Goal: Check status: Check status

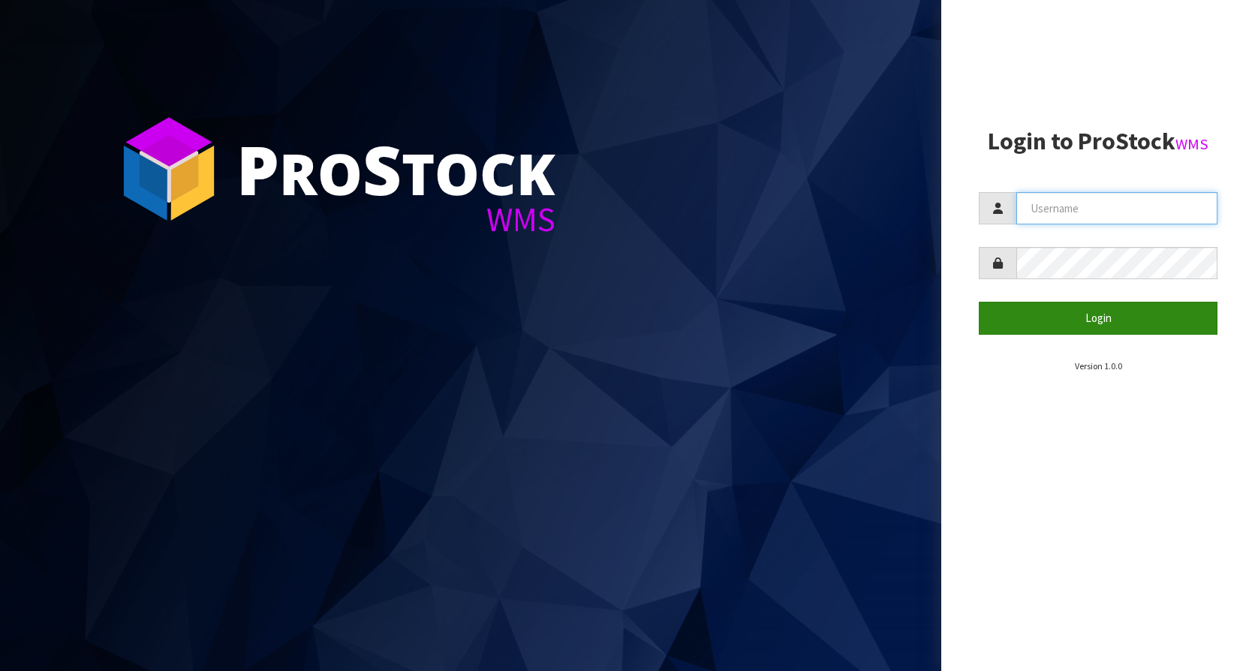
type input "KitchenAid"
click at [1096, 314] on button "Login" at bounding box center [1098, 318] width 239 height 32
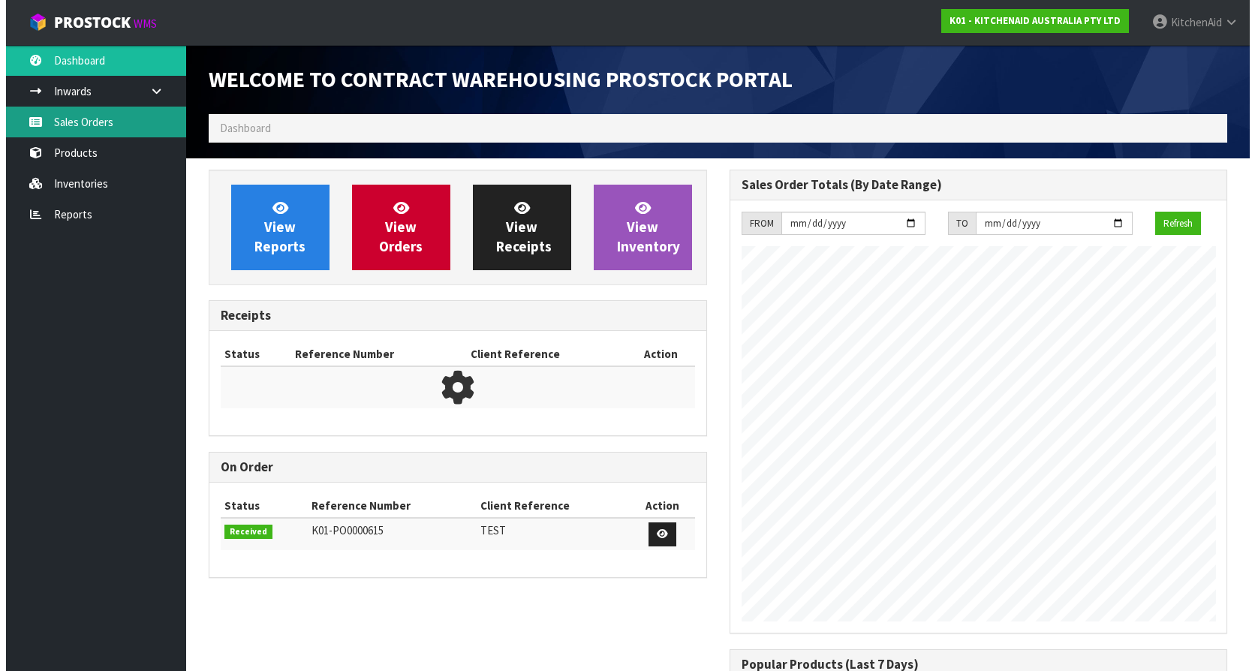
scroll to position [833, 520]
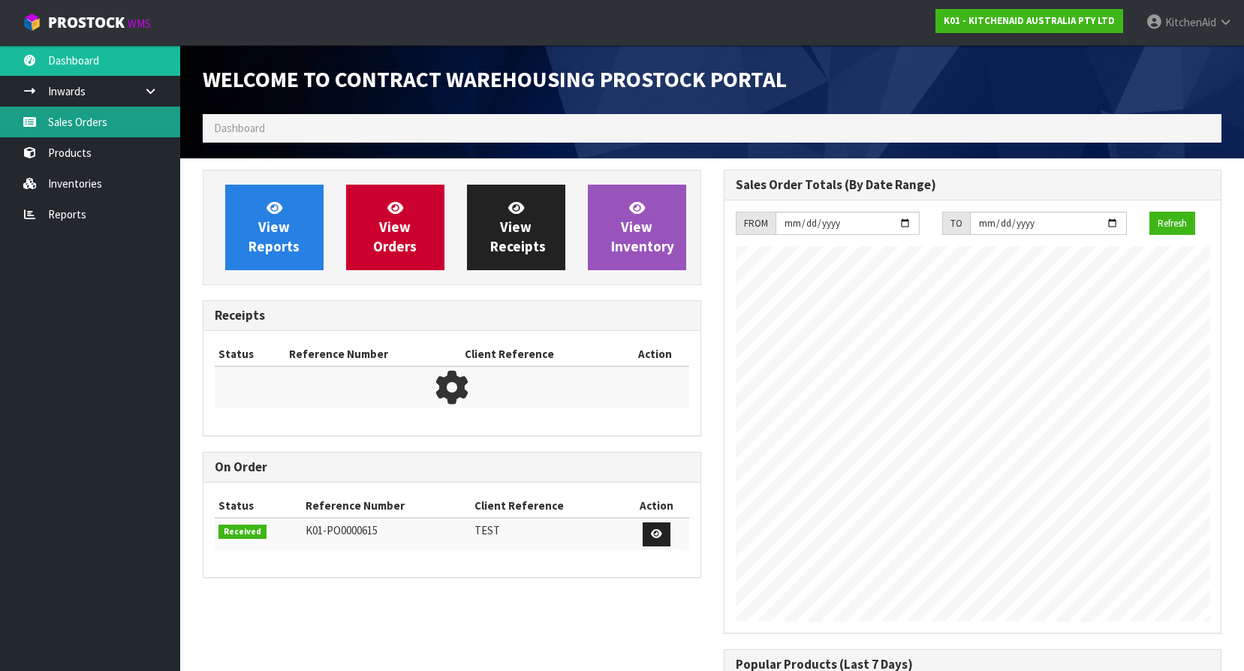
drag, startPoint x: 65, startPoint y: 112, endPoint x: 71, endPoint y: 119, distance: 9.6
click at [65, 112] on link "Sales Orders" at bounding box center [90, 122] width 180 height 31
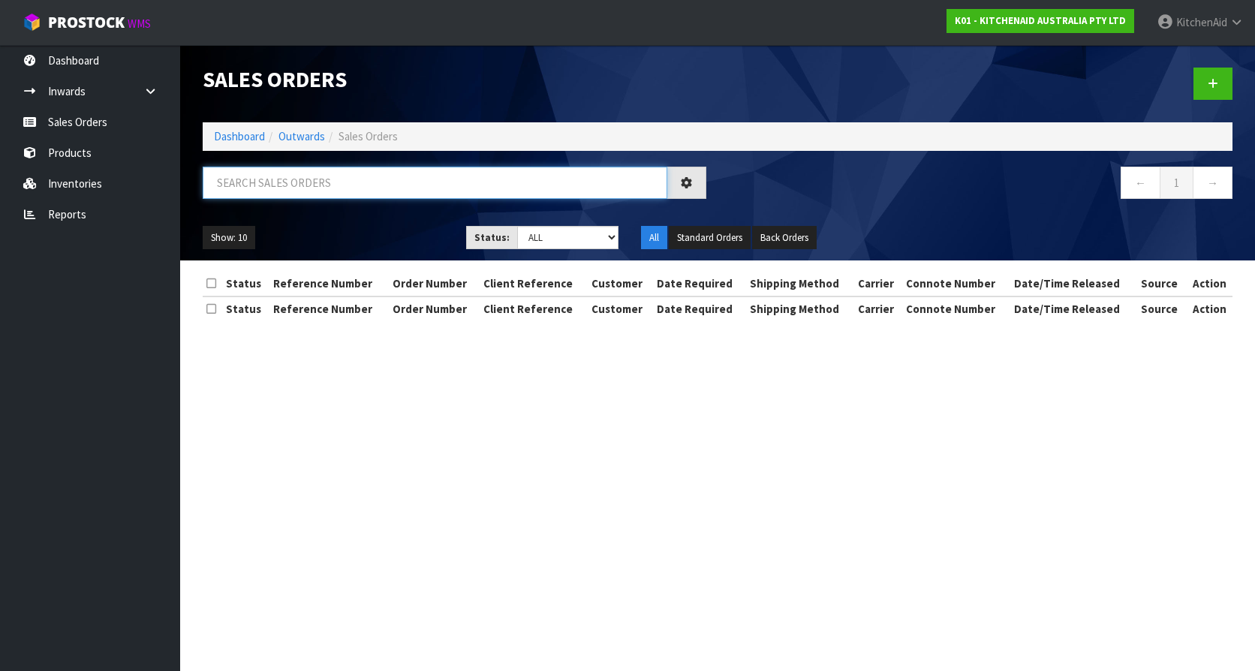
click at [284, 191] on input "text" at bounding box center [435, 183] width 465 height 32
paste input "[CREDIT_CARD_NUMBER]"
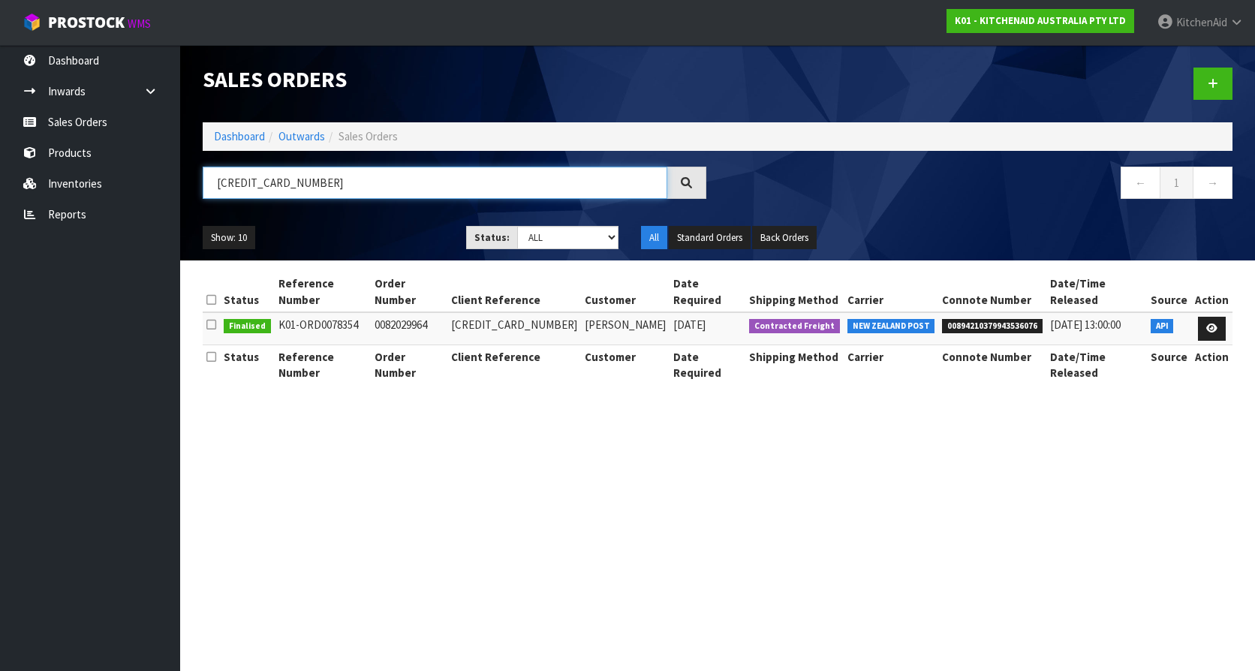
type input "[CREDIT_CARD_NUMBER]"
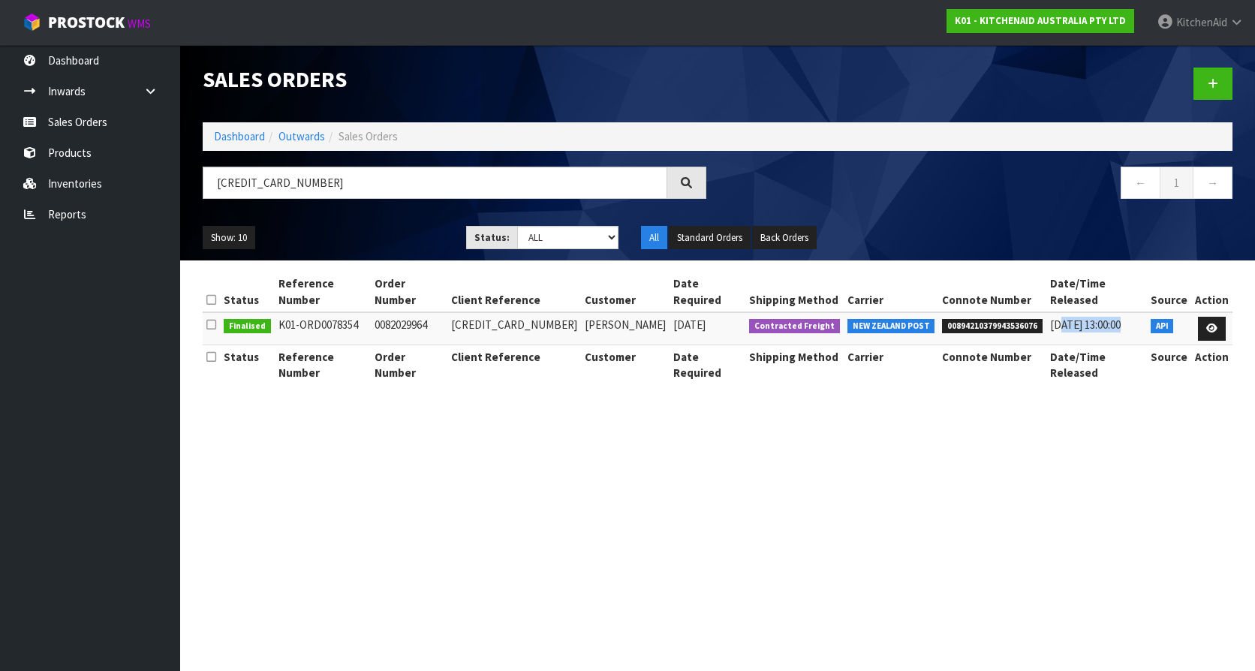
drag, startPoint x: 1048, startPoint y: 309, endPoint x: 1115, endPoint y: 309, distance: 66.8
click at [1115, 318] on span "[DATE] 13:00:00" at bounding box center [1085, 325] width 71 height 14
drag, startPoint x: 1115, startPoint y: 309, endPoint x: 1057, endPoint y: 409, distance: 116.0
click at [1032, 469] on section "Sales Orders Dashboard Outwards Sales Orders [CREDIT_CARD_NUMBER] ← 1 → Show: 1…" at bounding box center [627, 335] width 1255 height 671
drag, startPoint x: 1041, startPoint y: 312, endPoint x: 1142, endPoint y: 307, distance: 101.5
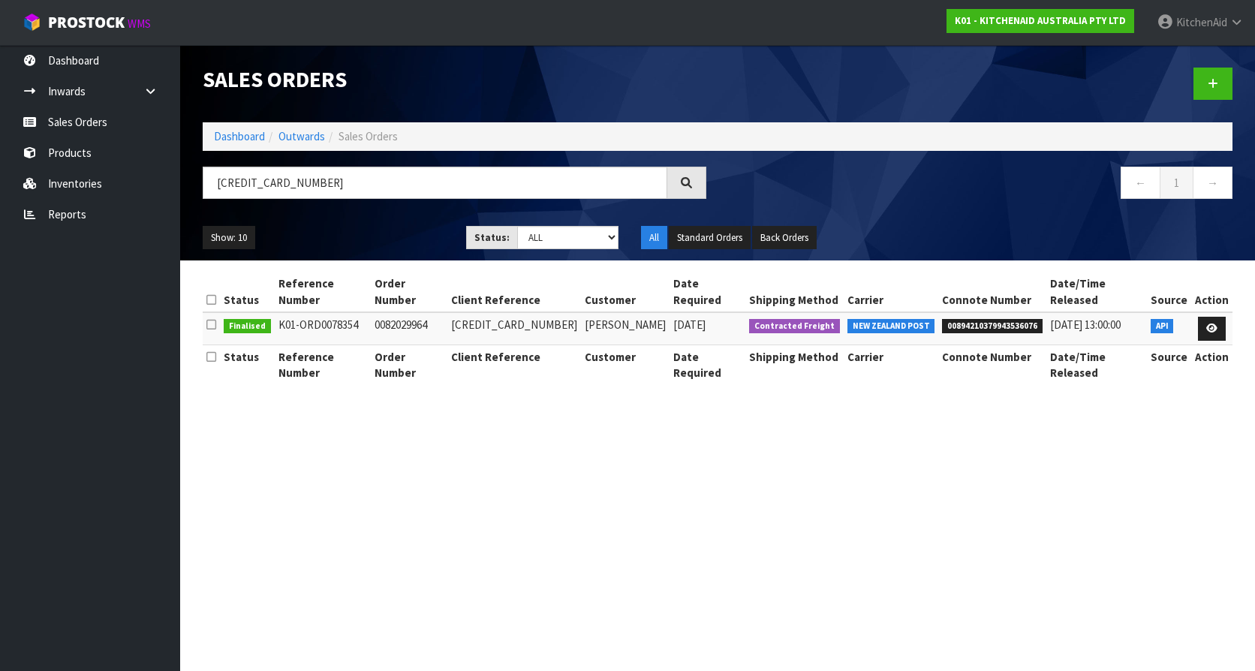
click at [1142, 312] on td "[DATE] 13:00:00" at bounding box center [1097, 328] width 101 height 32
drag, startPoint x: 1142, startPoint y: 307, endPoint x: 978, endPoint y: 483, distance: 240.6
click at [978, 483] on section "Sales Orders Dashboard Outwards Sales Orders [CREDIT_CARD_NUMBER] ← 1 → Show: 1…" at bounding box center [627, 335] width 1255 height 671
drag, startPoint x: 246, startPoint y: 306, endPoint x: 279, endPoint y: 306, distance: 33.0
click at [279, 312] on tr "Finalised K01-ORD0078354 0082029964 [CREDIT_CARD_NUMBER] [PERSON_NAME] [DATE] C…" at bounding box center [718, 328] width 1030 height 32
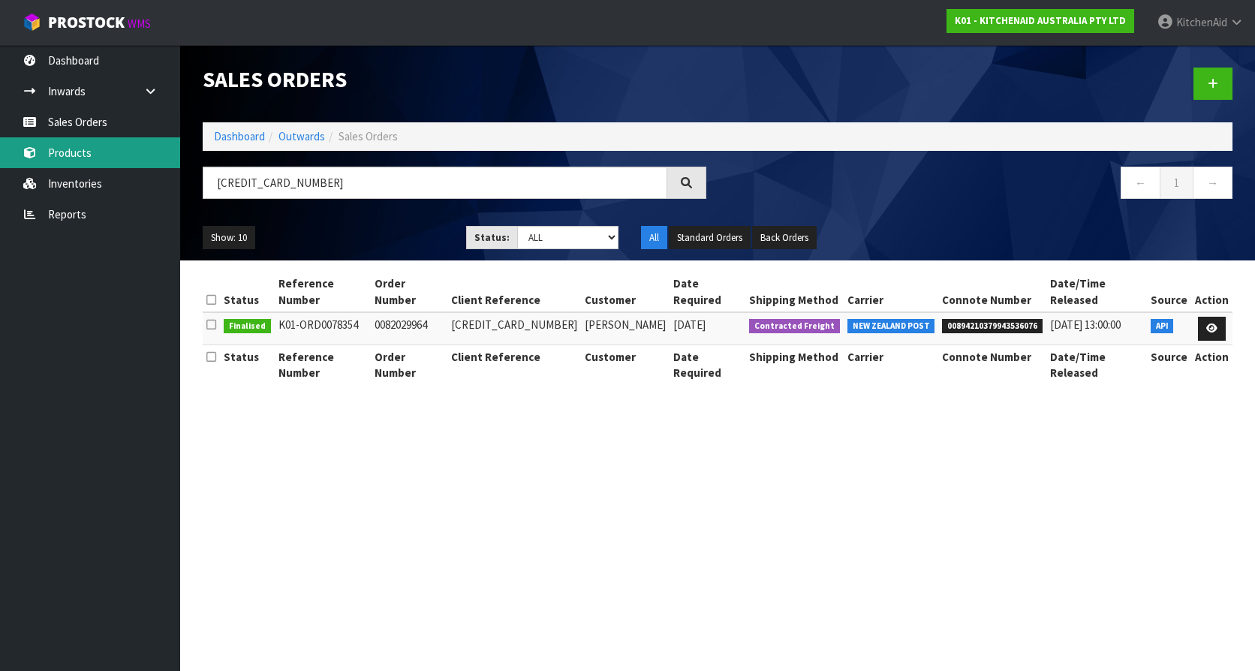
drag, startPoint x: 62, startPoint y: 146, endPoint x: 69, endPoint y: 158, distance: 14.2
click at [62, 146] on link "Products" at bounding box center [90, 152] width 180 height 31
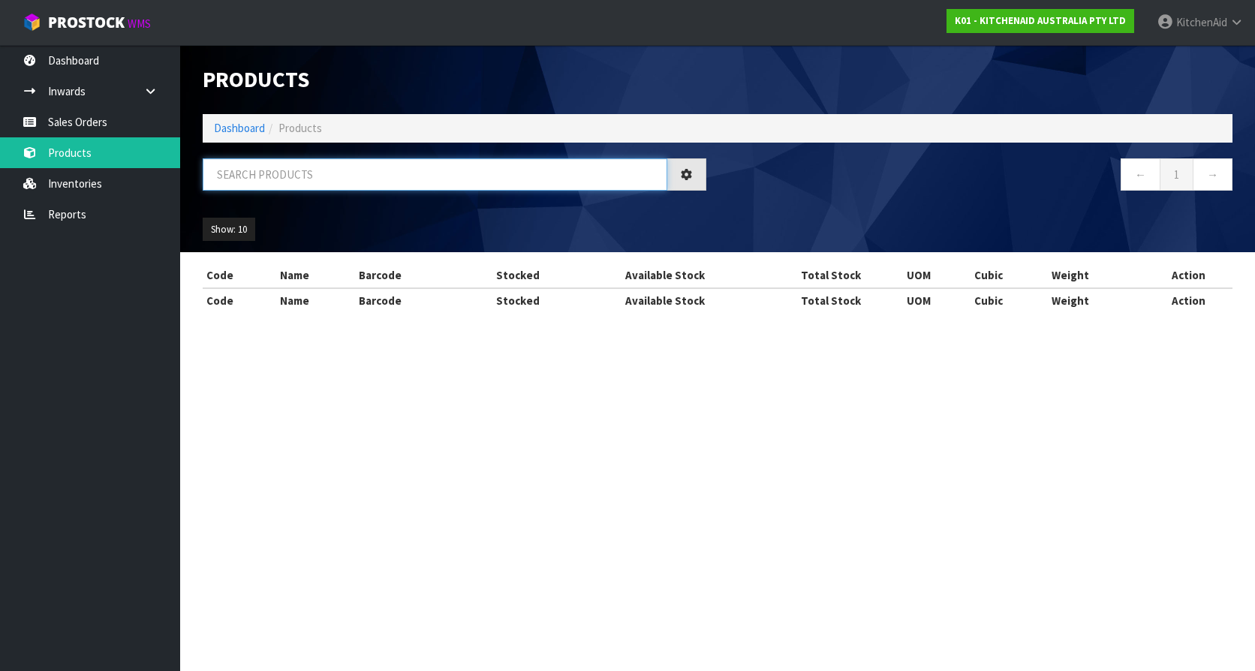
click at [357, 186] on input "text" at bounding box center [435, 174] width 465 height 32
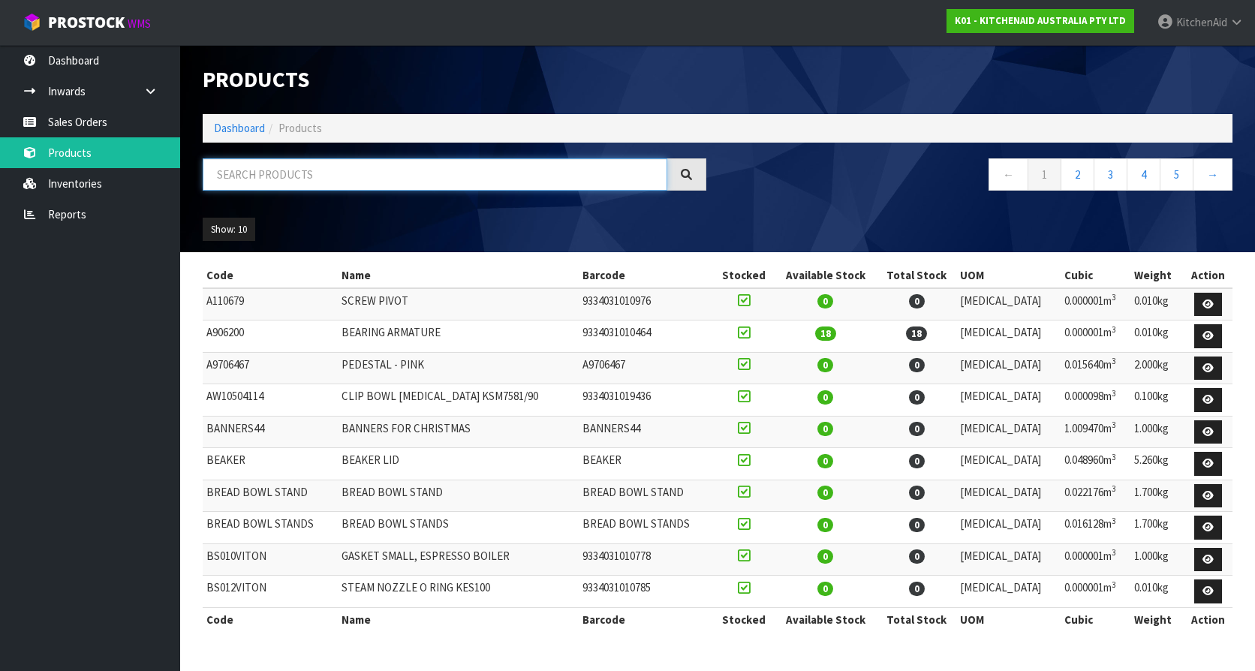
paste input "5KEK1701ABK"
type input "5KEK1701ABK"
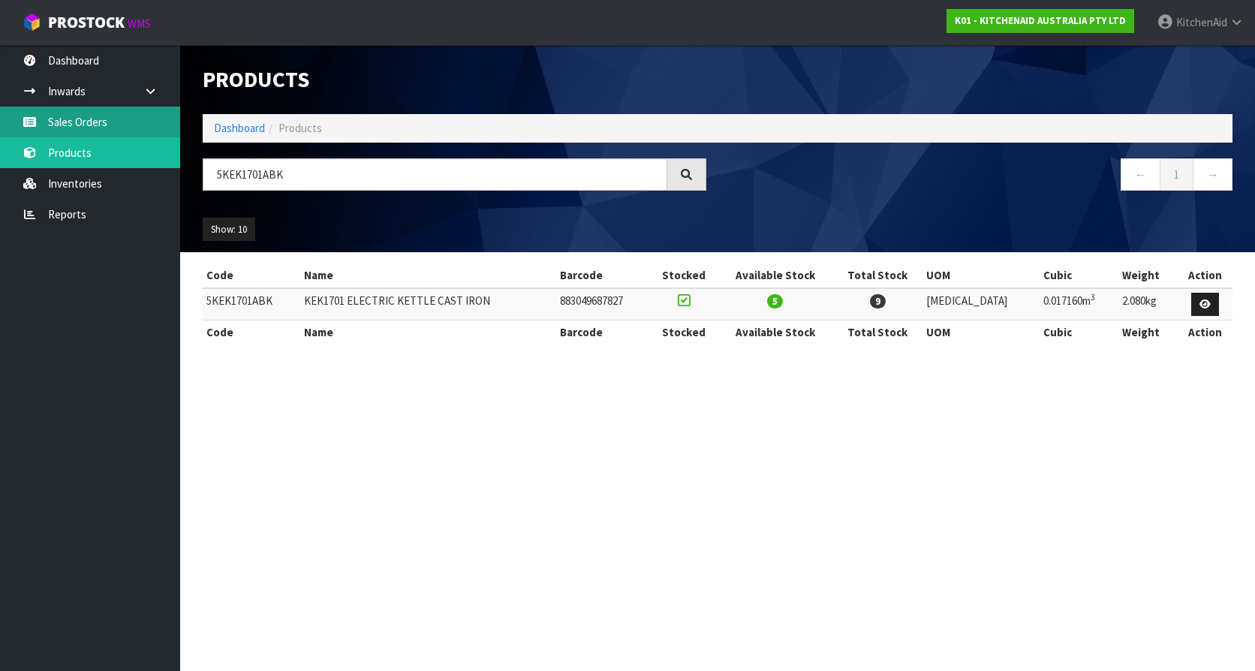
click at [97, 110] on link "Sales Orders" at bounding box center [90, 122] width 180 height 31
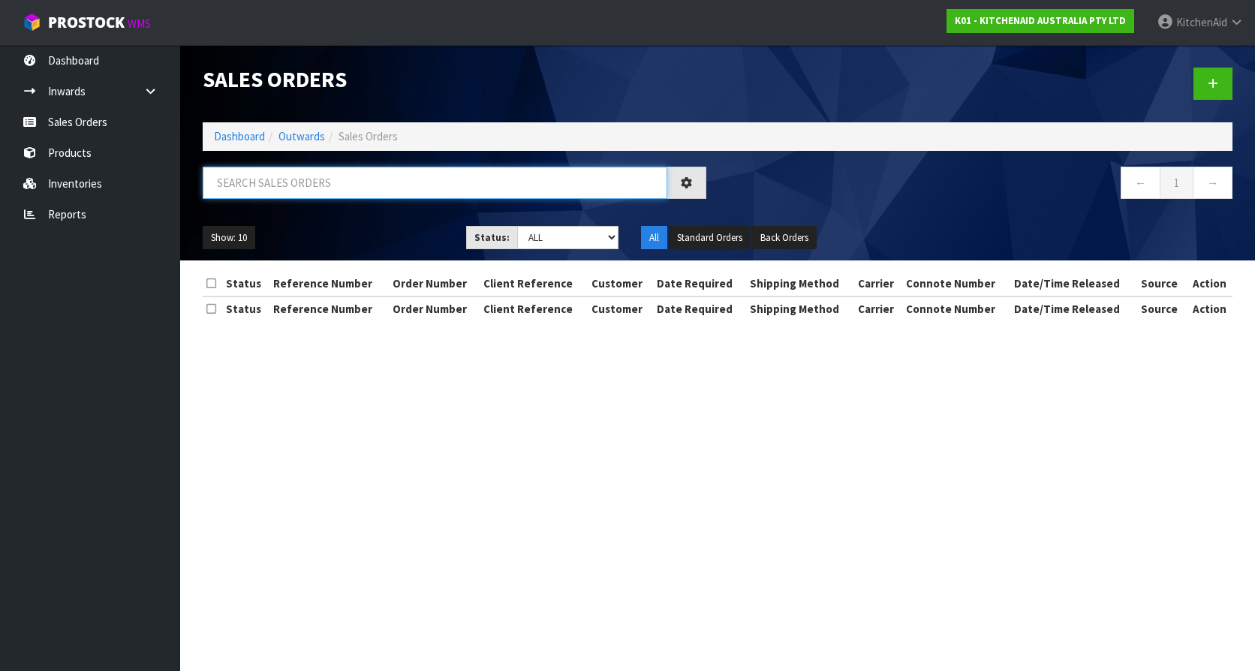
click at [338, 174] on input "text" at bounding box center [435, 183] width 465 height 32
paste input "KAAA-29528"
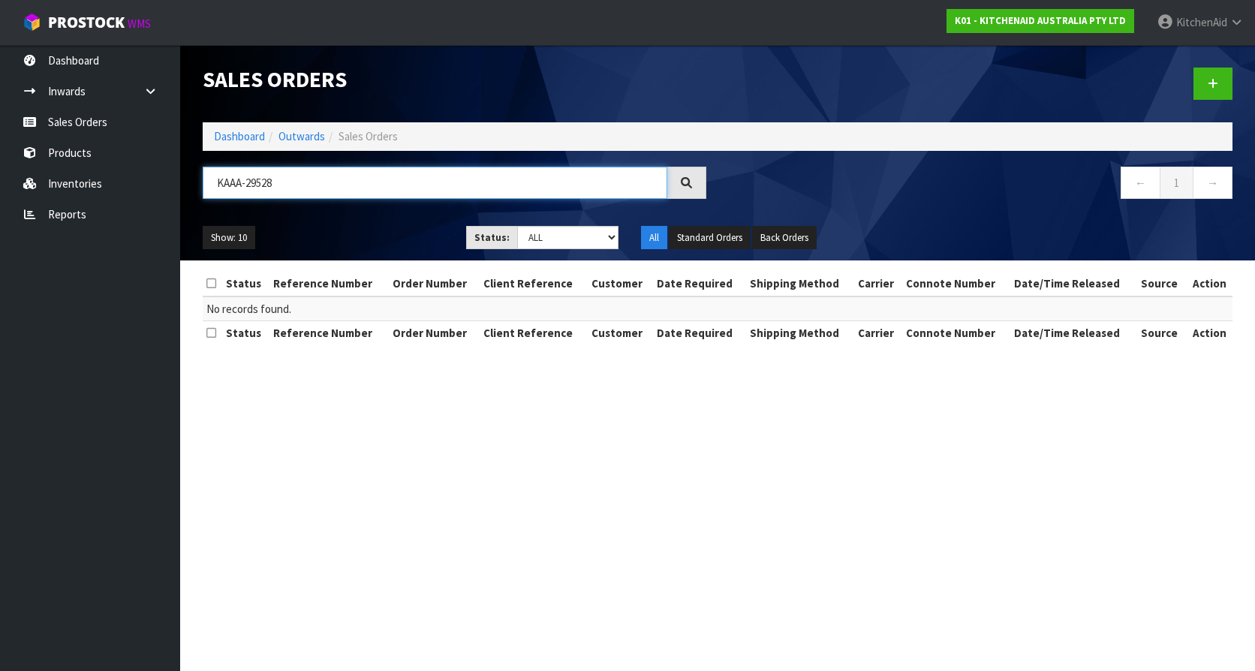
type input "KAAA-29528"
